Goal: Task Accomplishment & Management: Manage account settings

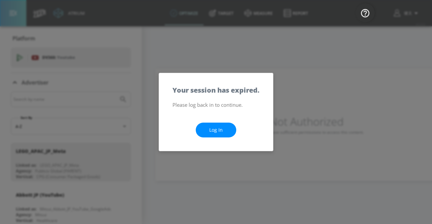
click at [212, 136] on link "Log In" at bounding box center [216, 130] width 41 height 15
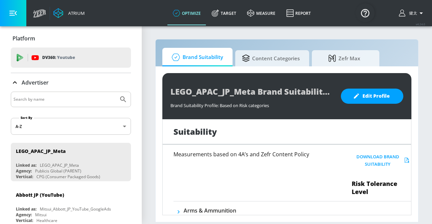
click at [419, 13] on icon "button" at bounding box center [421, 13] width 8 height 8
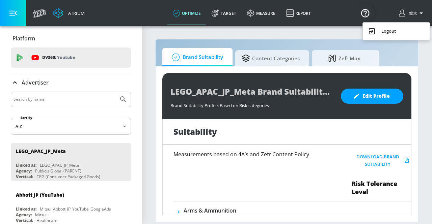
click at [403, 15] on div at bounding box center [216, 112] width 432 height 224
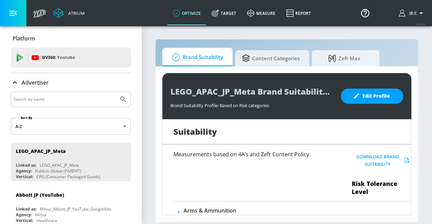
drag, startPoint x: 402, startPoint y: 13, endPoint x: 423, endPoint y: 13, distance: 20.9
click at [423, 13] on icon "button" at bounding box center [421, 13] width 8 height 8
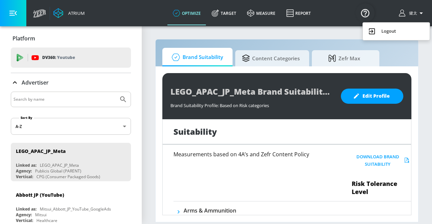
click at [389, 12] on div at bounding box center [216, 112] width 432 height 224
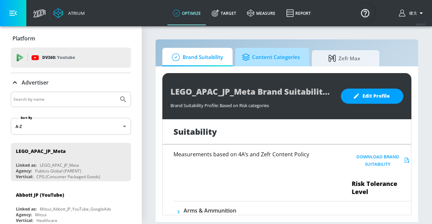
click at [265, 59] on span "Content Categories" at bounding box center [271, 57] width 58 height 16
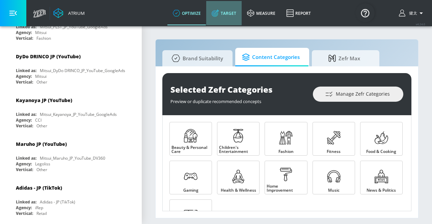
click at [229, 16] on link "Target" at bounding box center [223, 13] width 35 height 24
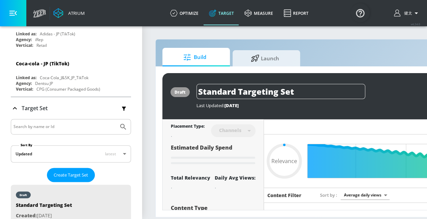
scroll to position [1786, 0]
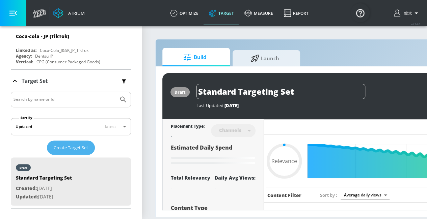
click at [78, 144] on span "Create Target Set" at bounding box center [71, 148] width 34 height 8
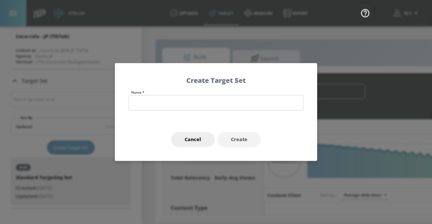
type input "0.6"
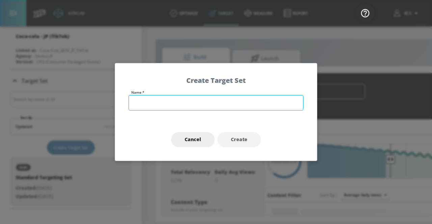
click at [155, 103] on input "text" at bounding box center [216, 103] width 175 height 16
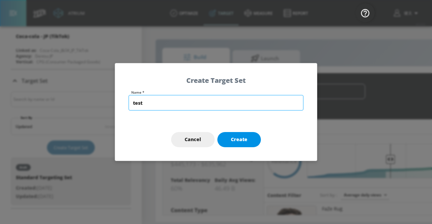
type input "test"
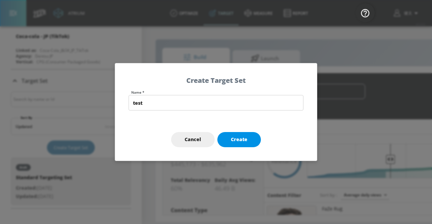
click at [247, 141] on span "Create" at bounding box center [239, 140] width 17 height 8
type input "test"
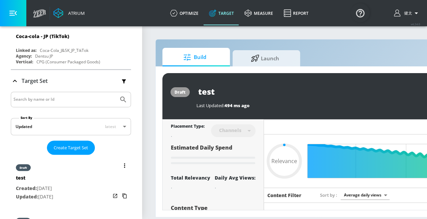
type input "0.6"
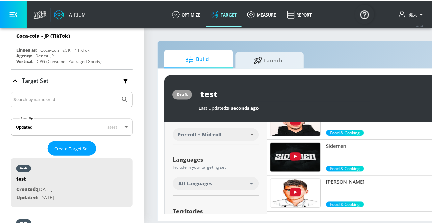
scroll to position [135, 0]
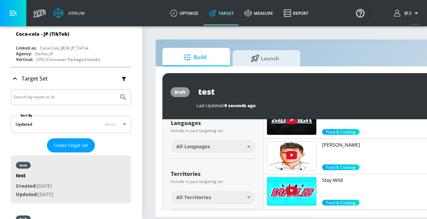
click at [250, 148] on div "All Languages" at bounding box center [213, 147] width 85 height 14
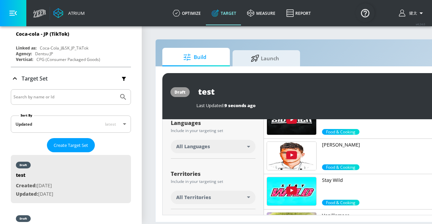
scroll to position [1786, 0]
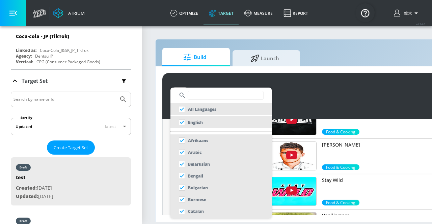
click at [215, 97] on input "text" at bounding box center [226, 95] width 76 height 9
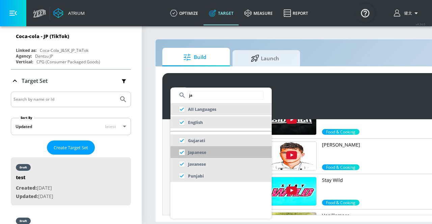
type input "ja"
click at [182, 152] on input "checkbox" at bounding box center [182, 153] width 12 height 12
checkbox input "false"
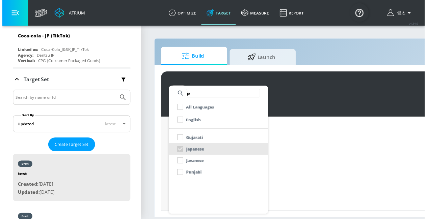
scroll to position [127, 0]
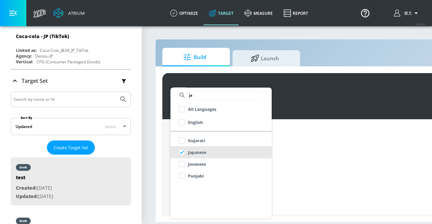
click at [157, 148] on div at bounding box center [216, 112] width 432 height 224
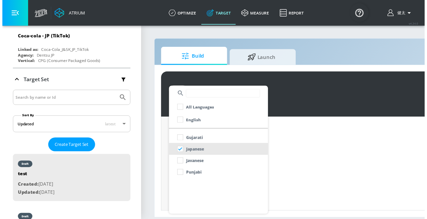
scroll to position [1789, 0]
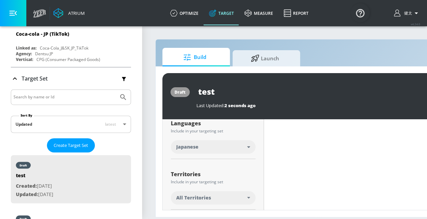
click at [216, 180] on div "Include in your targeting set" at bounding box center [213, 182] width 85 height 4
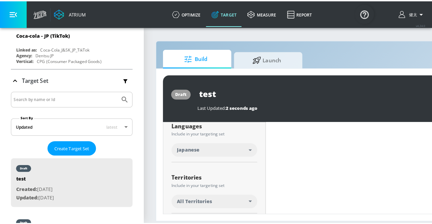
scroll to position [0, 2]
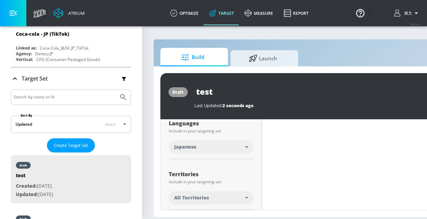
click at [245, 197] on icon at bounding box center [246, 198] width 3 height 2
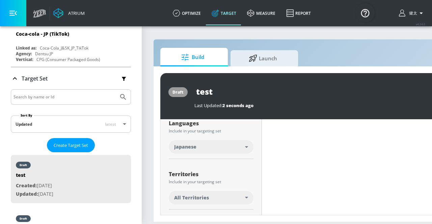
scroll to position [1786, 0]
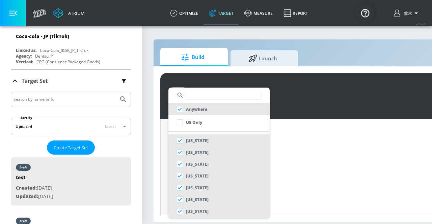
click at [199, 95] on input "text" at bounding box center [224, 95] width 76 height 9
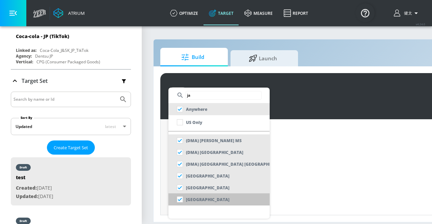
type input "ja"
click at [182, 200] on input "checkbox" at bounding box center [180, 200] width 12 height 12
checkbox input "false"
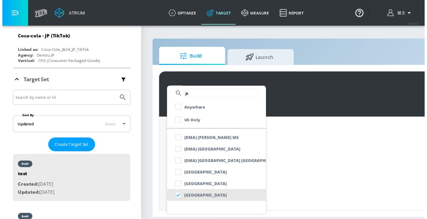
scroll to position [127, 0]
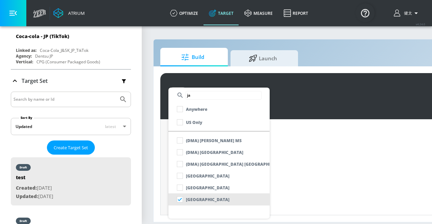
click at [159, 178] on div at bounding box center [216, 112] width 432 height 224
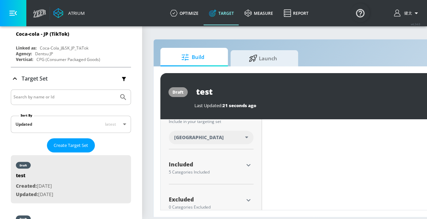
scroll to position [186, 0]
click at [246, 162] on icon "button" at bounding box center [248, 166] width 8 height 8
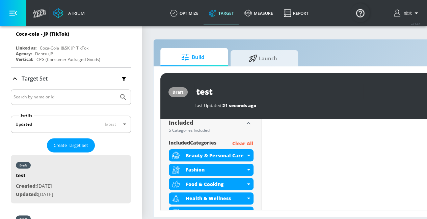
scroll to position [230, 0]
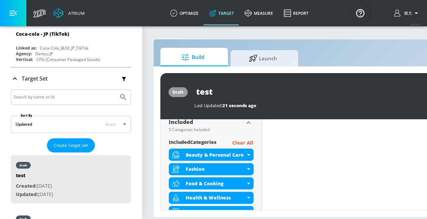
click at [246, 139] on p "Clear All" at bounding box center [242, 143] width 21 height 8
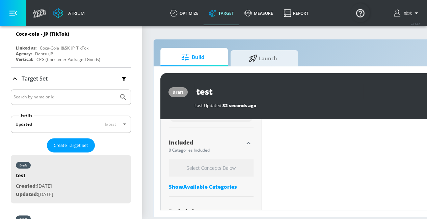
scroll to position [215, 0]
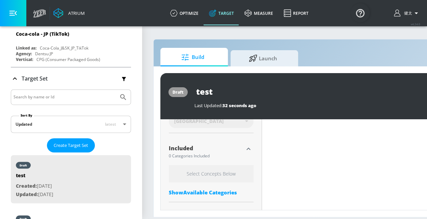
click at [215, 189] on div "Show Available Categories" at bounding box center [211, 192] width 85 height 7
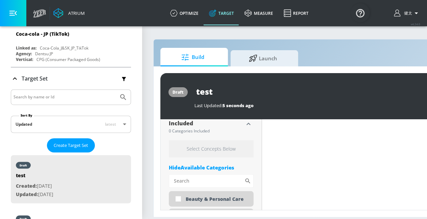
scroll to position [225, 0]
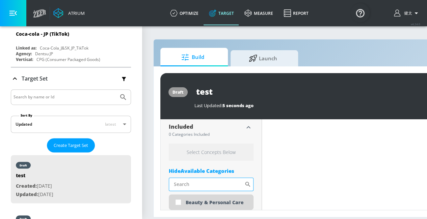
click at [212, 179] on input "Sort By" at bounding box center [207, 185] width 76 height 14
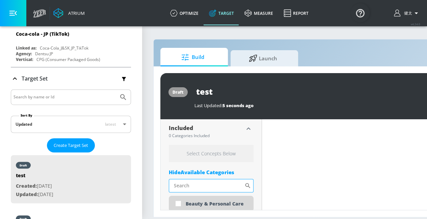
scroll to position [216, 0]
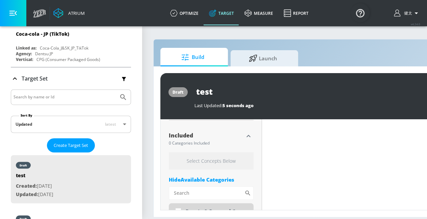
click at [250, 132] on icon "button" at bounding box center [248, 136] width 8 height 8
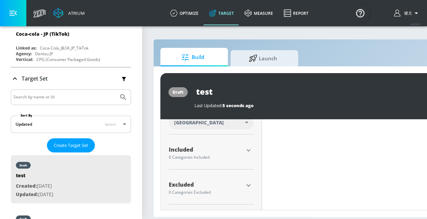
scroll to position [196, 0]
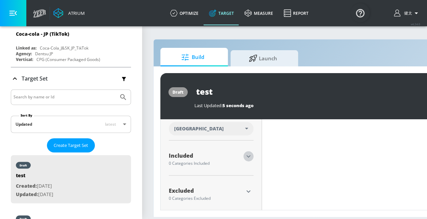
click at [247, 153] on icon "button" at bounding box center [248, 157] width 8 height 8
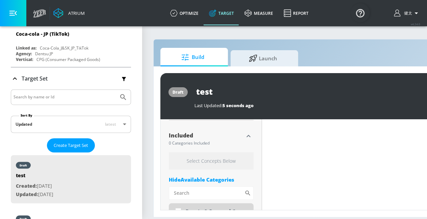
click at [223, 154] on h6 "Select Concepts Below" at bounding box center [211, 161] width 85 height 17
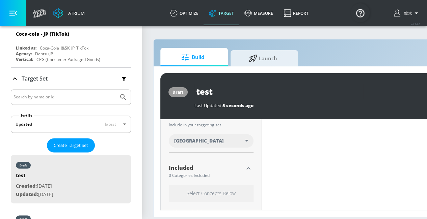
scroll to position [207, 0]
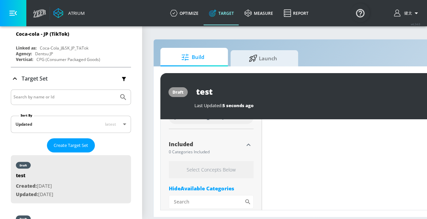
click at [214, 166] on h6 "Select Concepts Below" at bounding box center [211, 169] width 85 height 17
click at [213, 185] on div "Hide Available Categories" at bounding box center [211, 188] width 85 height 7
click at [213, 185] on div "Show Available Categories" at bounding box center [211, 188] width 85 height 7
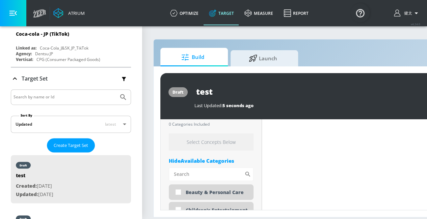
scroll to position [234, 0]
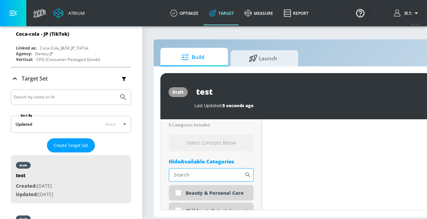
click at [189, 170] on input "Sort By" at bounding box center [207, 175] width 76 height 14
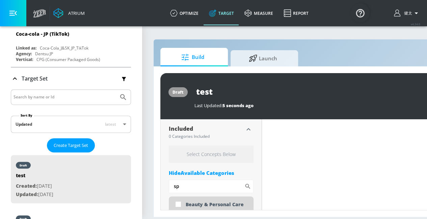
scroll to position [231, 0]
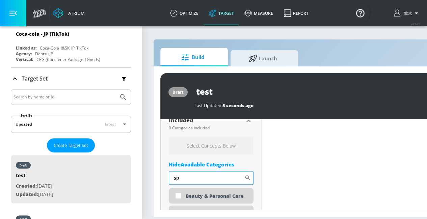
type input "s"
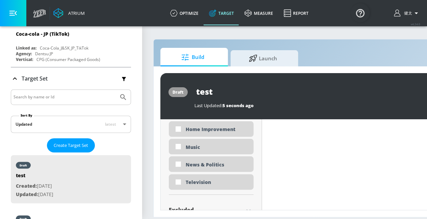
scroll to position [442, 0]
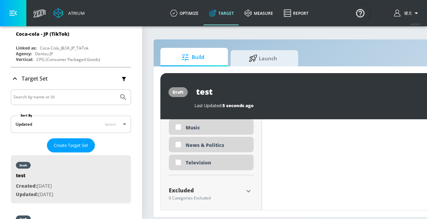
click at [211, 188] on div "Excluded" at bounding box center [206, 190] width 75 height 5
click at [250, 187] on icon "button" at bounding box center [248, 191] width 8 height 8
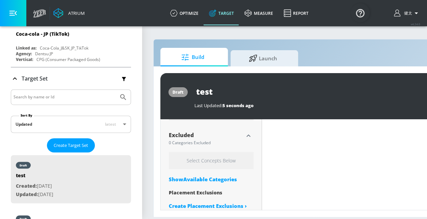
scroll to position [503, 0]
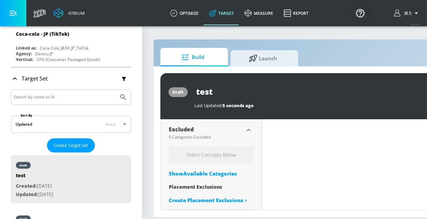
click at [208, 170] on div "Show Available Categories" at bounding box center [211, 173] width 85 height 7
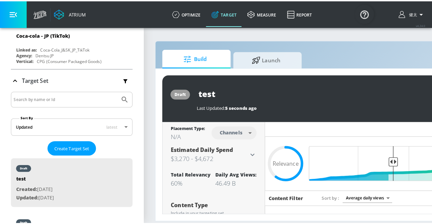
scroll to position [0, 0]
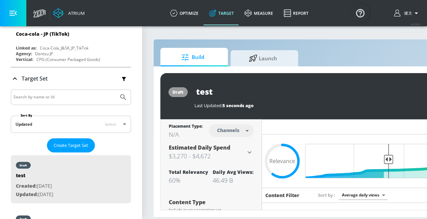
click at [244, 130] on body "Atrium optimize Target measure Report optimize Target measure Report v 4.24.0 健…" at bounding box center [211, 109] width 427 height 219
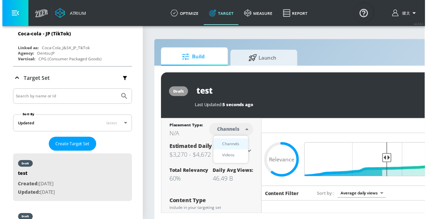
scroll to position [1786, 0]
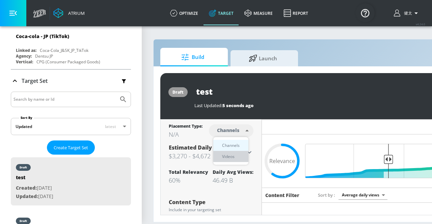
click at [232, 158] on div "Videos" at bounding box center [228, 156] width 19 height 7
type input "videos"
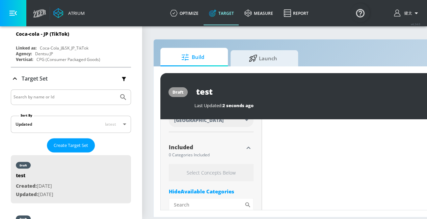
scroll to position [227, 0]
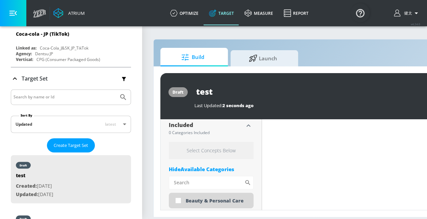
click at [231, 170] on div "Hide Available Categories" at bounding box center [211, 169] width 85 height 7
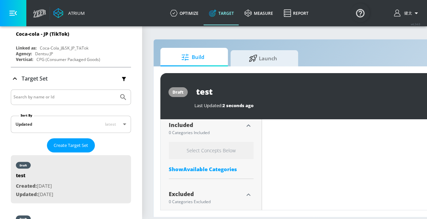
click at [230, 172] on div "Show Available Categories" at bounding box center [211, 169] width 85 height 7
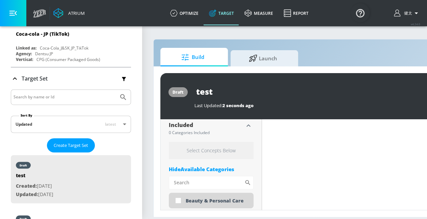
click at [227, 168] on div "Hide Available Categories" at bounding box center [211, 169] width 85 height 7
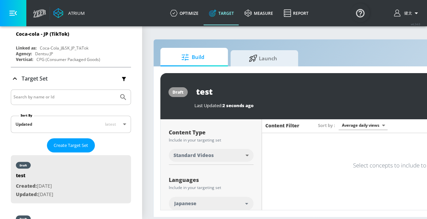
scroll to position [0, 0]
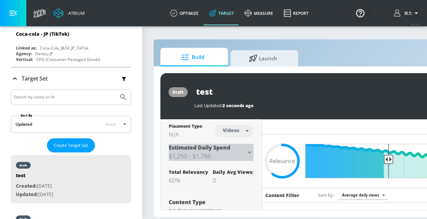
click at [253, 152] on icon at bounding box center [249, 153] width 8 height 8
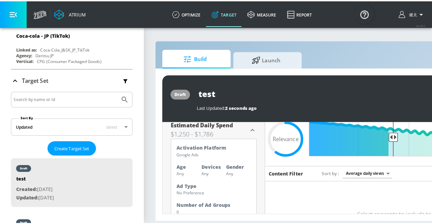
scroll to position [68, 0]
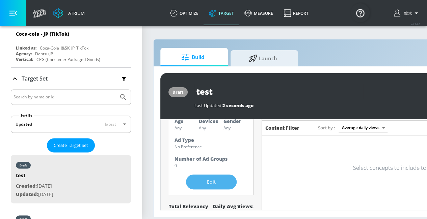
click at [213, 178] on span "Edit" at bounding box center [212, 182] width 24 height 8
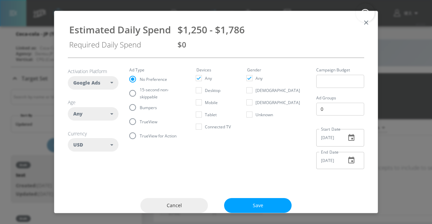
scroll to position [1786, 0]
click at [104, 143] on div "USD" at bounding box center [91, 145] width 37 height 7
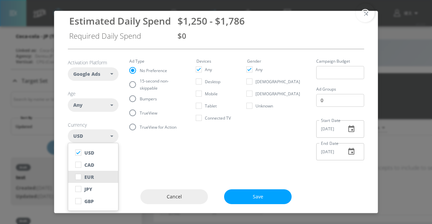
scroll to position [13, 0]
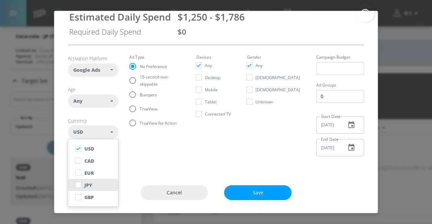
click at [93, 183] on button "JPY" at bounding box center [93, 185] width 50 height 12
checkbox input "false"
checkbox input "true"
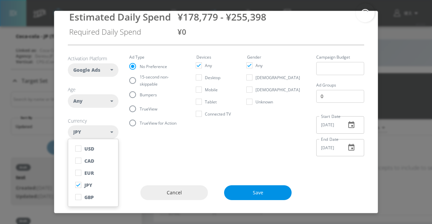
click at [265, 191] on span "Save" at bounding box center [258, 193] width 41 height 8
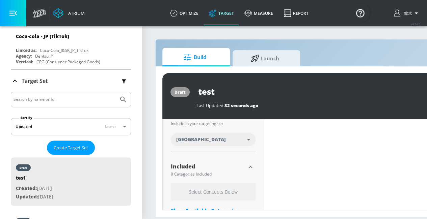
scroll to position [338, 0]
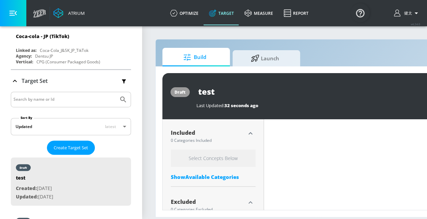
click at [250, 134] on icon "button" at bounding box center [250, 134] width 8 height 8
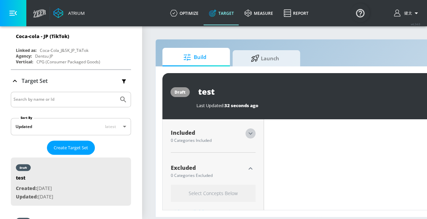
click at [250, 134] on icon "button" at bounding box center [250, 134] width 4 height 2
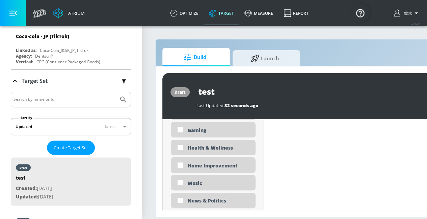
scroll to position [625, 0]
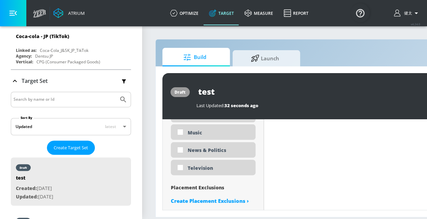
click at [216, 189] on div "Placement Exclusions" at bounding box center [213, 188] width 85 height 6
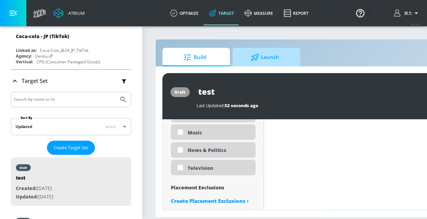
click at [242, 58] on span "Launch" at bounding box center [264, 57] width 51 height 16
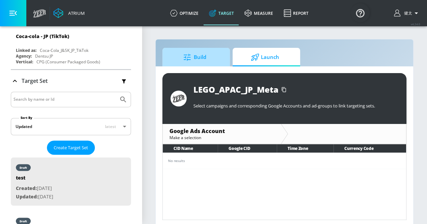
click at [213, 57] on span "Build" at bounding box center [194, 57] width 51 height 16
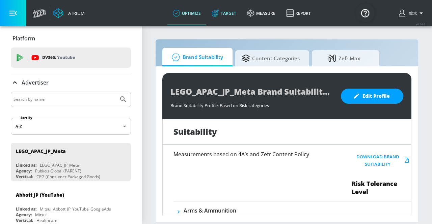
click at [228, 18] on link "Target" at bounding box center [223, 13] width 35 height 24
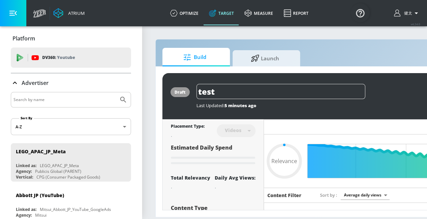
type input "0.6"
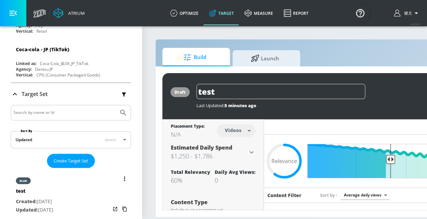
scroll to position [1789, 0]
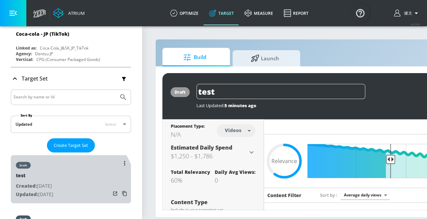
click at [53, 190] on p "Updated: [DATE]" at bounding box center [34, 194] width 37 height 8
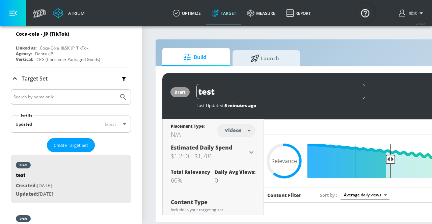
click at [241, 128] on body "Atrium optimize Target measure Report optimize Target measure Report v 4.24.0 健…" at bounding box center [216, 112] width 432 height 224
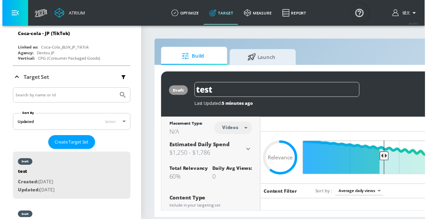
scroll to position [1786, 0]
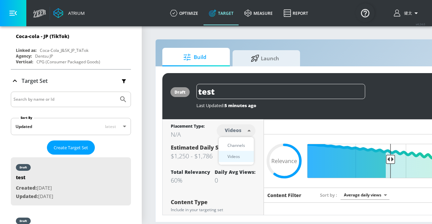
click at [241, 128] on div at bounding box center [216, 112] width 432 height 224
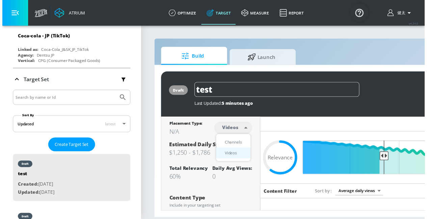
scroll to position [1789, 0]
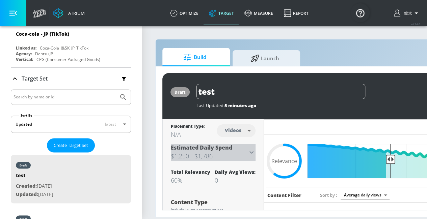
click at [244, 148] on div "Estimated Daily Spend $1,250 - $1,786" at bounding box center [209, 152] width 77 height 17
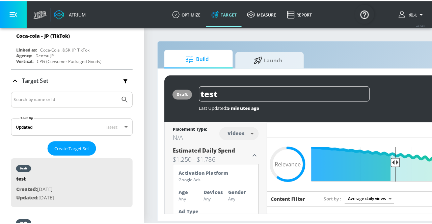
scroll to position [68, 0]
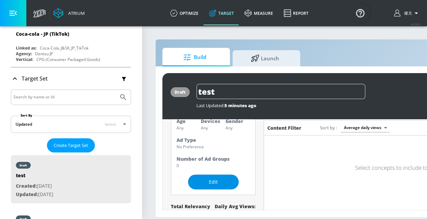
click at [225, 179] on button "Edit" at bounding box center [213, 182] width 51 height 15
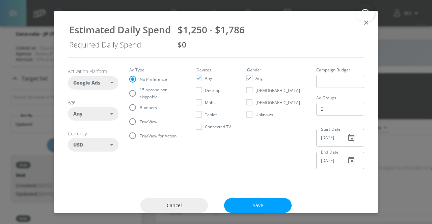
scroll to position [1786, 0]
click at [87, 144] on div "USD" at bounding box center [91, 145] width 37 height 7
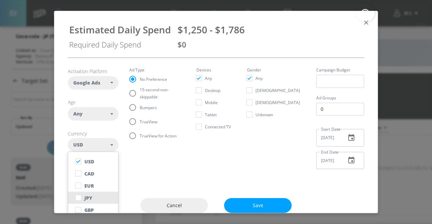
click at [92, 195] on button "JPY" at bounding box center [93, 198] width 50 height 12
checkbox input "false"
checkbox input "true"
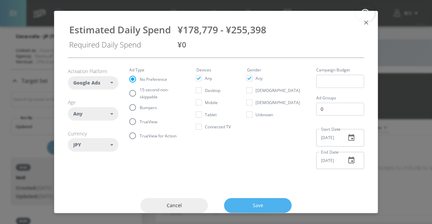
click at [263, 205] on span "Save" at bounding box center [258, 206] width 41 height 8
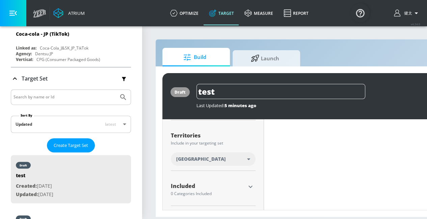
scroll to position [314, 0]
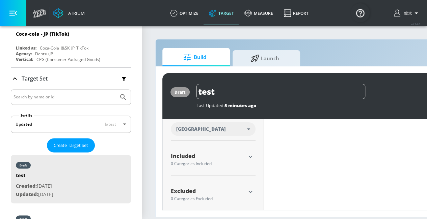
click at [247, 157] on icon "button" at bounding box center [250, 157] width 8 height 8
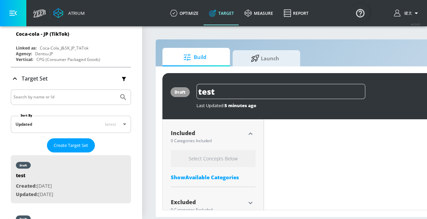
scroll to position [348, 0]
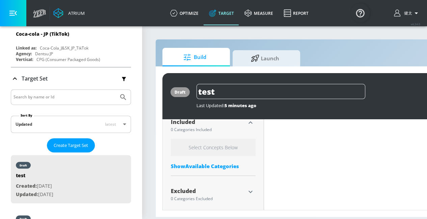
click at [236, 163] on div "Show Available Categories" at bounding box center [213, 166] width 85 height 7
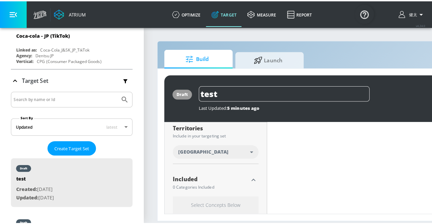
scroll to position [281, 0]
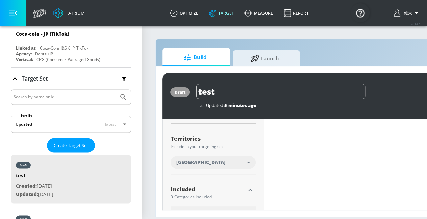
click at [249, 162] on icon at bounding box center [248, 163] width 3 height 2
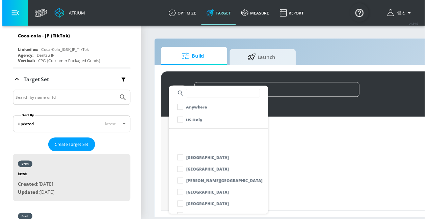
scroll to position [4996, 0]
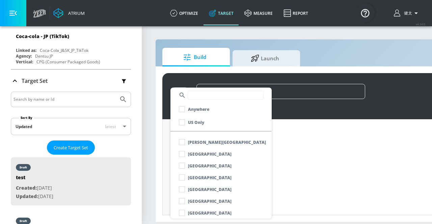
click at [343, 177] on div at bounding box center [216, 112] width 432 height 224
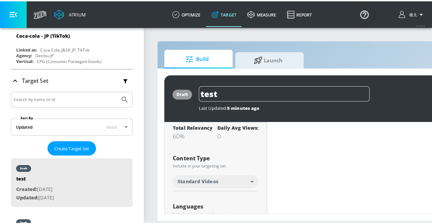
scroll to position [180, 0]
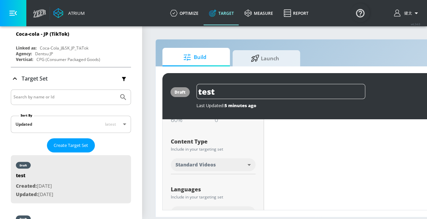
click at [244, 167] on body "Atrium optimize Target measure Report optimize Target measure Report v 4.24.0 健…" at bounding box center [213, 109] width 427 height 219
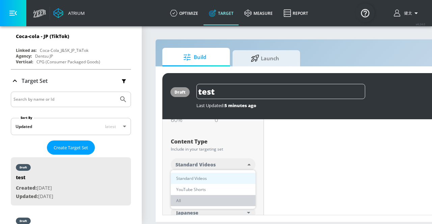
click at [202, 202] on li "All" at bounding box center [213, 200] width 85 height 11
type input "all"
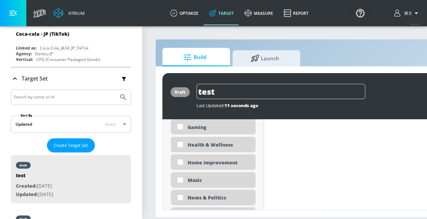
scroll to position [493, 0]
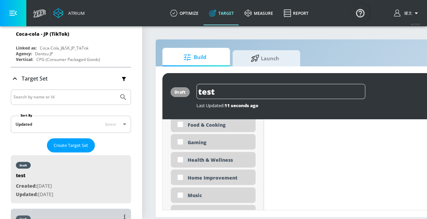
type input "Standard Targeting Set"
type input "channels"
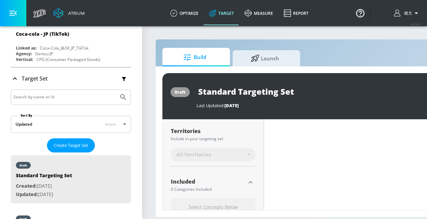
scroll to position [213, 0]
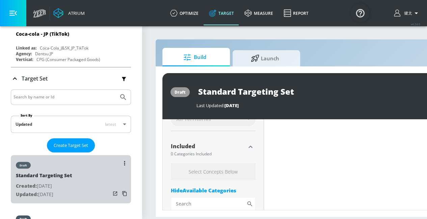
click at [102, 155] on div "draft Standard Targeting Set Created: [DATE] Updated: [DATE]" at bounding box center [71, 179] width 120 height 48
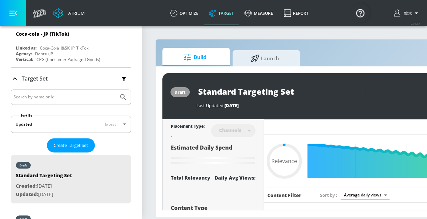
type input "0.6"
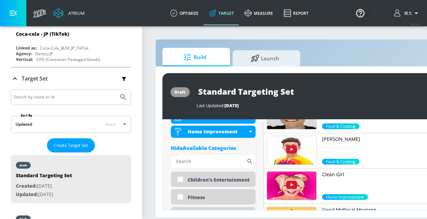
scroll to position [318, 0]
click at [183, 145] on div "Hide Available Categories" at bounding box center [213, 148] width 85 height 7
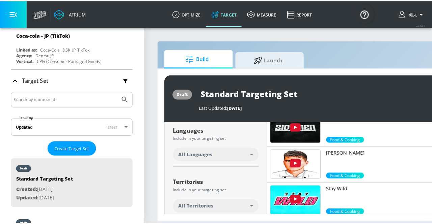
scroll to position [0, 0]
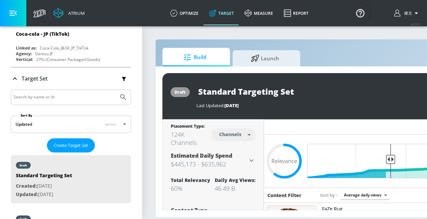
click at [19, 17] on button "button" at bounding box center [13, 13] width 26 height 26
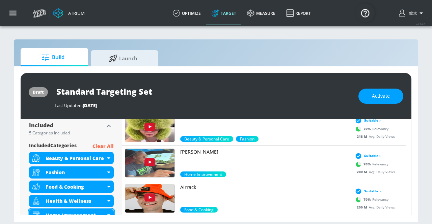
scroll to position [233, 0]
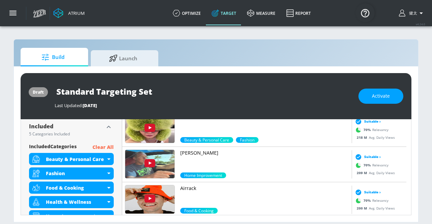
click at [100, 149] on p "Clear All" at bounding box center [102, 147] width 21 height 8
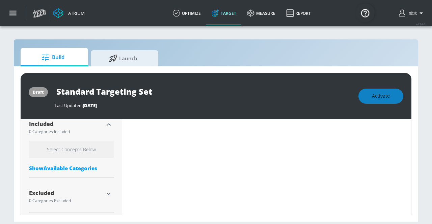
scroll to position [231, 0]
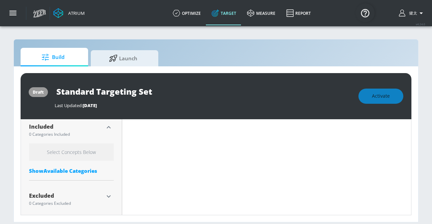
click at [88, 152] on h6 "Select Concepts Below" at bounding box center [71, 152] width 85 height 17
click at [87, 151] on h6 "Select Concepts Below" at bounding box center [71, 152] width 85 height 17
click at [106, 156] on h6 "Select Concepts Below" at bounding box center [71, 152] width 85 height 17
click at [95, 168] on div "Show Available Categories" at bounding box center [71, 171] width 85 height 7
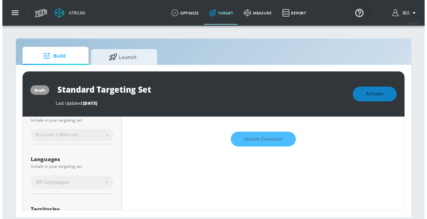
scroll to position [0, 0]
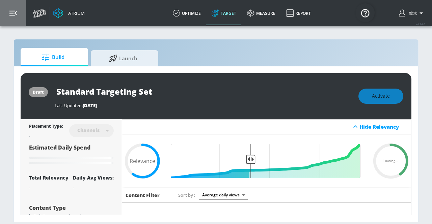
click at [18, 11] on button "button" at bounding box center [13, 13] width 26 height 26
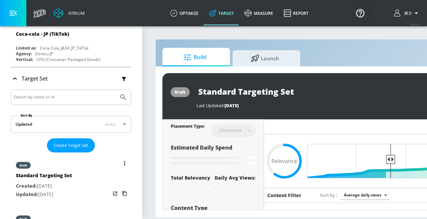
scroll to position [5, 0]
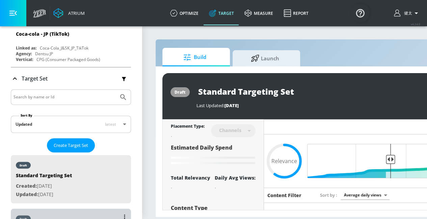
click at [53, 209] on div "draft" at bounding box center [34, 217] width 37 height 17
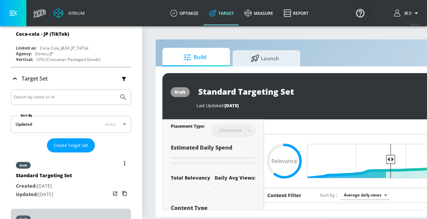
type input "test"
type input "videos"
type input "0.05"
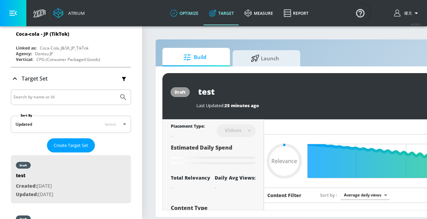
click at [196, 12] on link "optimize" at bounding box center [184, 13] width 39 height 24
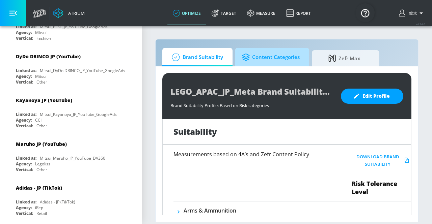
click at [275, 56] on span "Content Categories" at bounding box center [271, 57] width 58 height 16
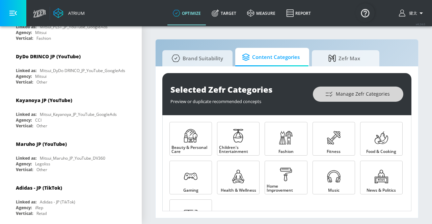
click at [341, 93] on span "Manage Zefr Categories" at bounding box center [357, 94] width 63 height 8
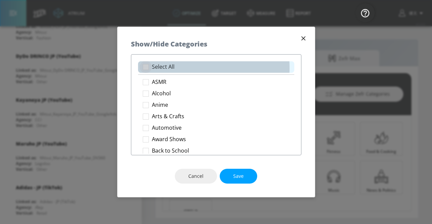
click at [150, 69] on input "checkbox" at bounding box center [146, 67] width 12 height 12
checkbox input "true"
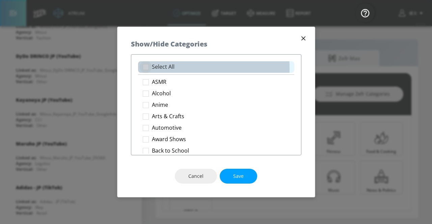
checkbox input "true"
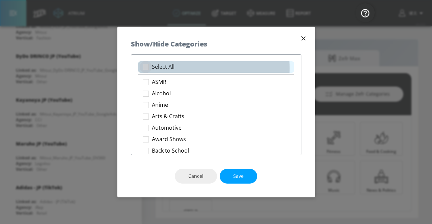
checkbox input "true"
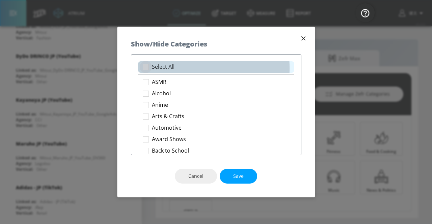
checkbox input "true"
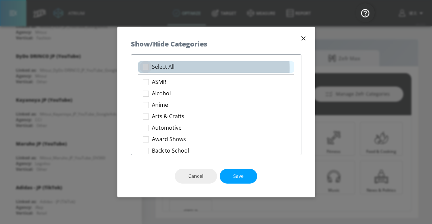
checkbox input "true"
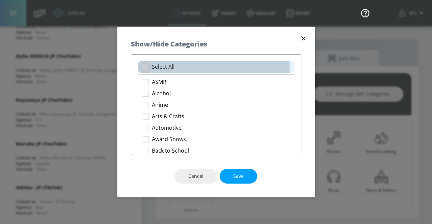
checkbox input "true"
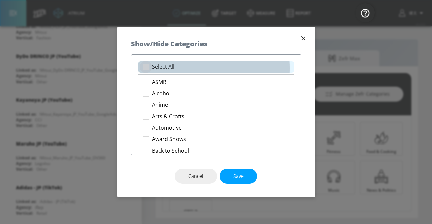
checkbox input "true"
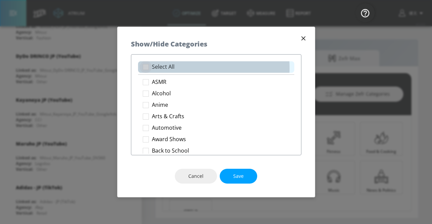
checkbox input "true"
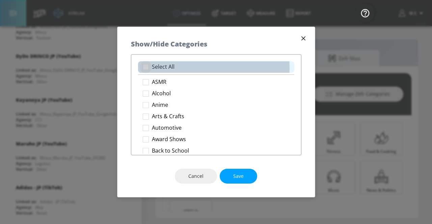
checkbox input "true"
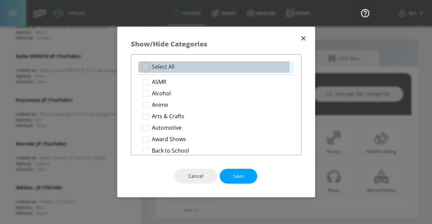
checkbox input "true"
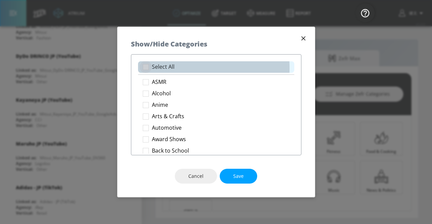
checkbox input "true"
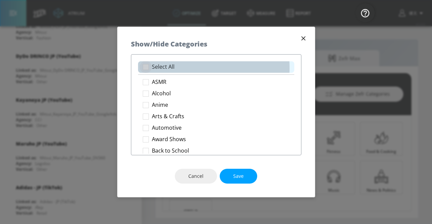
checkbox input "true"
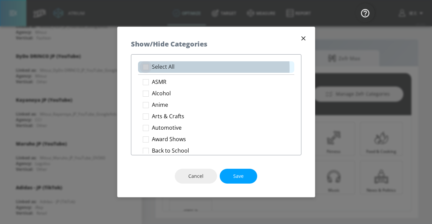
checkbox input "true"
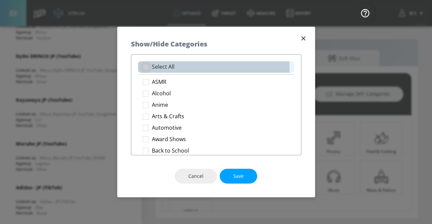
checkbox input "true"
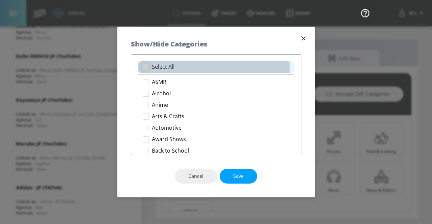
checkbox input "true"
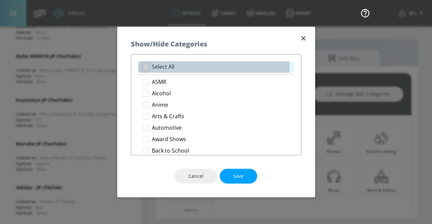
checkbox input "true"
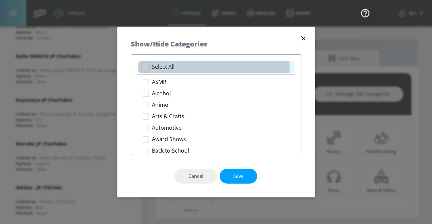
checkbox input "true"
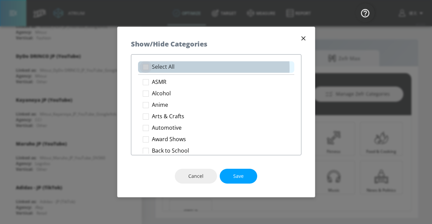
checkbox input "true"
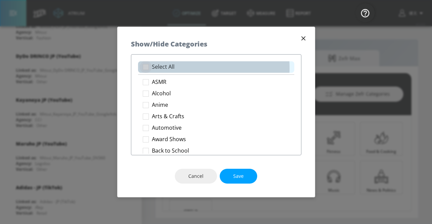
checkbox input "true"
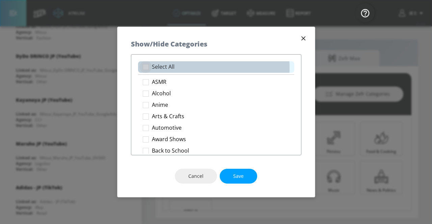
checkbox input "true"
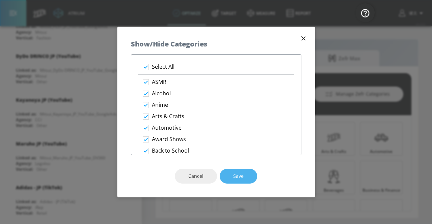
click at [238, 176] on span "Save" at bounding box center [238, 177] width 10 height 8
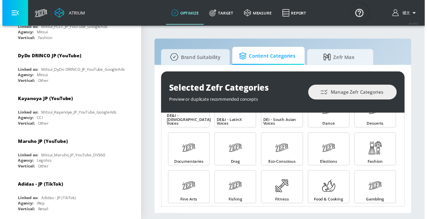
scroll to position [181, 0]
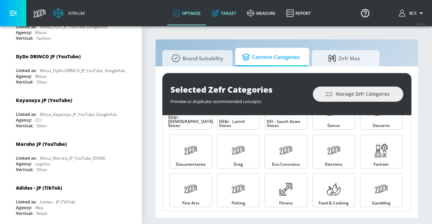
click at [225, 9] on link "Target" at bounding box center [223, 13] width 35 height 24
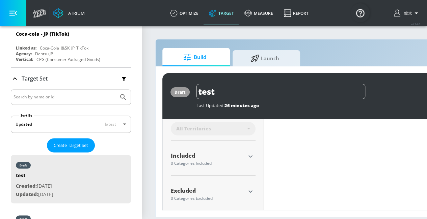
scroll to position [5, 0]
click at [252, 153] on icon "button" at bounding box center [250, 157] width 8 height 8
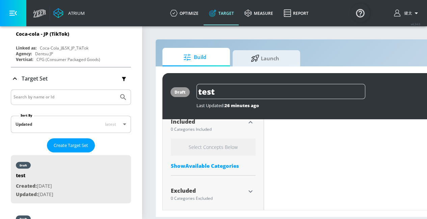
click at [227, 163] on div "Show Available Categories" at bounding box center [213, 166] width 85 height 7
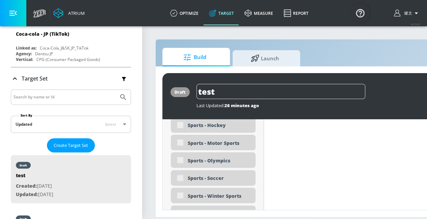
scroll to position [1975, 0]
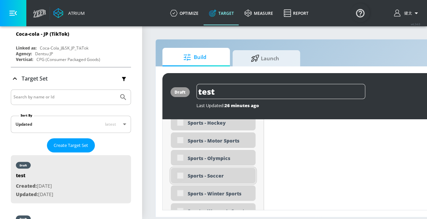
type input "0.6"
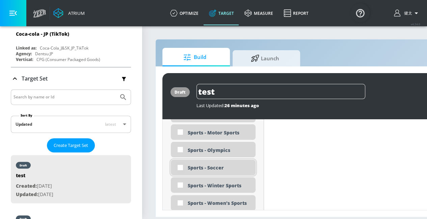
scroll to position [1967, 0]
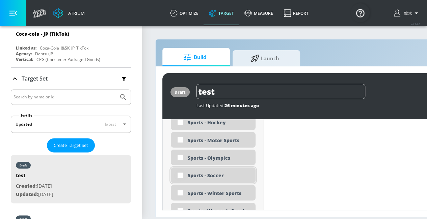
click at [180, 171] on input "checkbox" at bounding box center [180, 175] width 12 height 12
checkbox input "true"
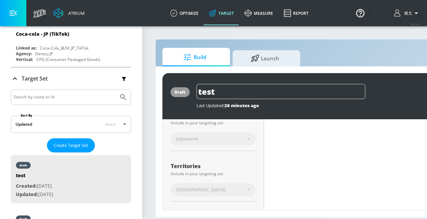
scroll to position [0, 0]
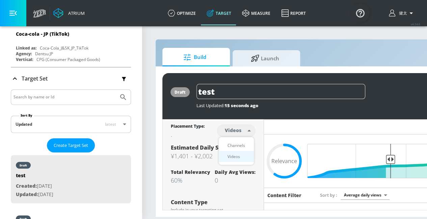
click at [240, 126] on body "Atrium optimize Target measure Report optimize Target measure Report v 4.24.0 健…" at bounding box center [213, 109] width 427 height 219
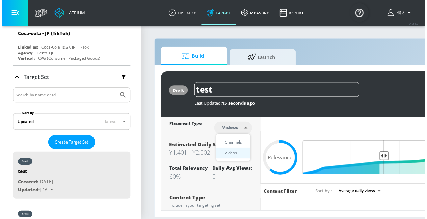
scroll to position [1786, 0]
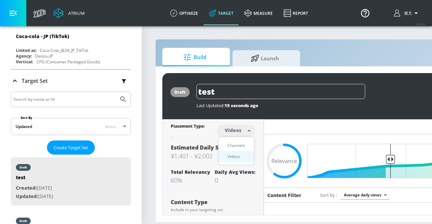
click at [240, 142] on div "Channels" at bounding box center [236, 145] width 24 height 7
type input "channels"
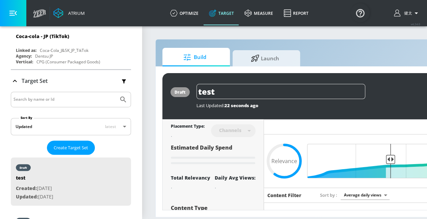
scroll to position [1789, 0]
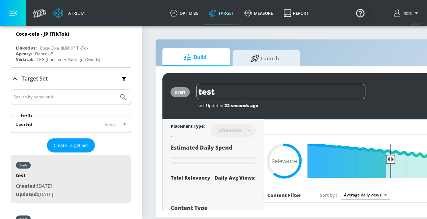
type input "standard"
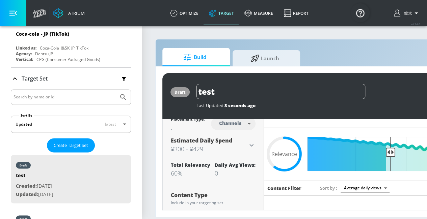
scroll to position [0, 0]
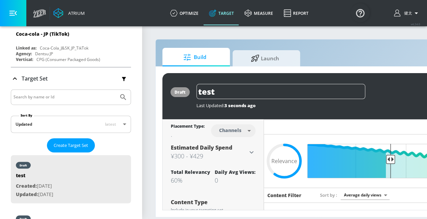
click at [252, 153] on icon at bounding box center [251, 152] width 4 height 2
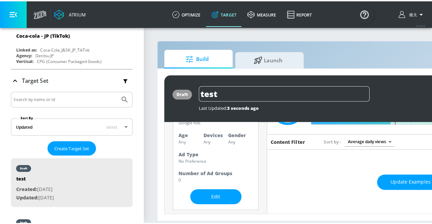
scroll to position [58, 0]
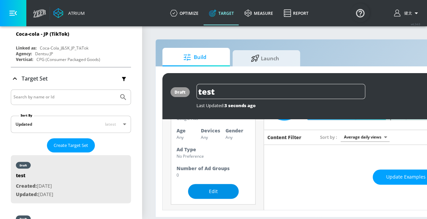
click at [220, 188] on span "Edit" at bounding box center [214, 192] width 24 height 8
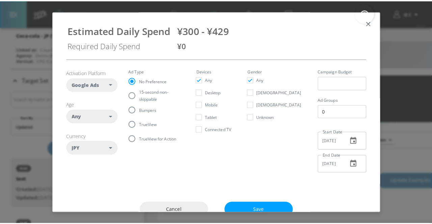
scroll to position [1786, 0]
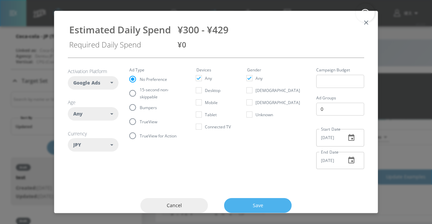
click at [264, 207] on span "Save" at bounding box center [258, 206] width 41 height 8
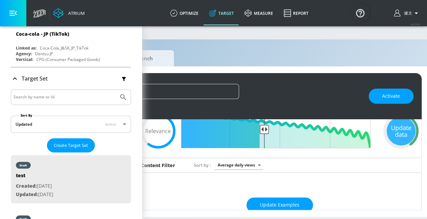
scroll to position [0, 129]
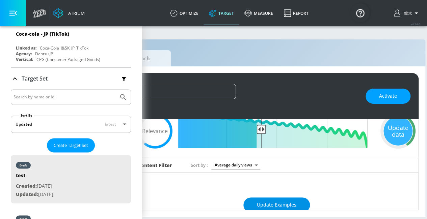
click at [284, 199] on button "Update Examples" at bounding box center [276, 205] width 67 height 15
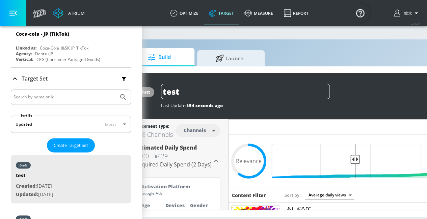
scroll to position [0, 18]
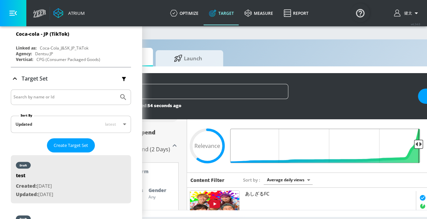
drag, startPoint x: 310, startPoint y: 145, endPoint x: 424, endPoint y: 149, distance: 113.8
click at [423, 149] on input "Final Threshold" at bounding box center [328, 146] width 189 height 34
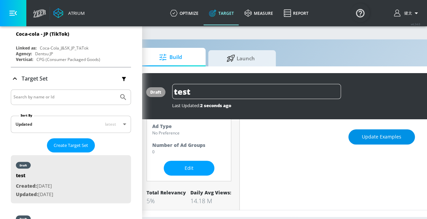
click at [369, 142] on button "Update Examples" at bounding box center [381, 137] width 67 height 15
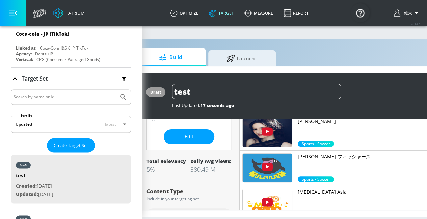
scroll to position [41, 0]
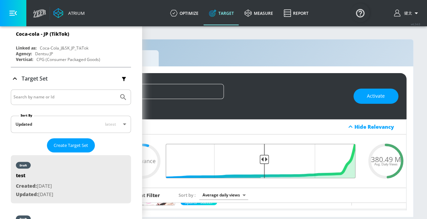
drag, startPoint x: 349, startPoint y: 159, endPoint x: 259, endPoint y: 159, distance: 89.5
type input "0.52"
click at [259, 159] on input "Final Threshold" at bounding box center [264, 161] width 189 height 34
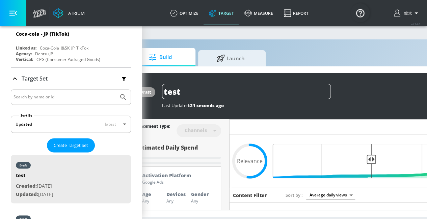
scroll to position [0, 34]
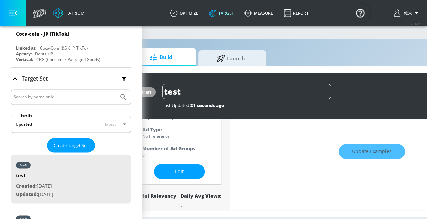
click at [382, 154] on div "Update Examples" at bounding box center [372, 152] width 284 height 24
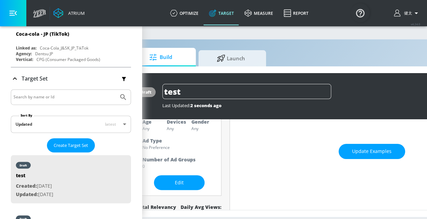
scroll to position [95, 0]
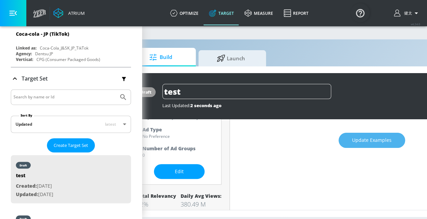
click at [366, 142] on span "Update Examples" at bounding box center [371, 140] width 39 height 8
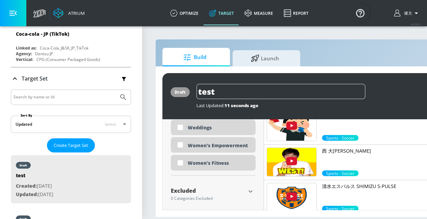
scroll to position [5, 45]
